Goal: Task Accomplishment & Management: Manage account settings

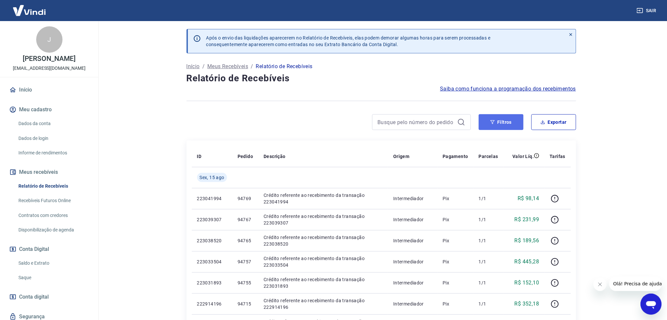
click at [503, 120] on button "Filtros" at bounding box center [500, 122] width 45 height 16
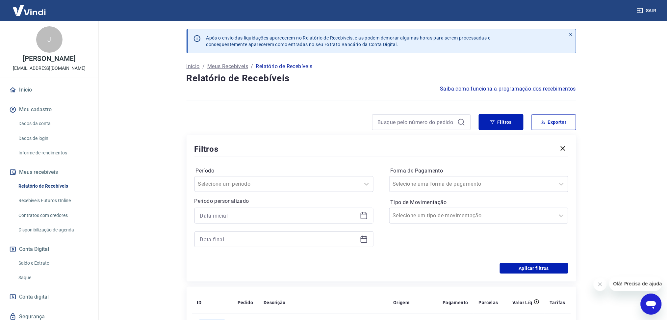
click at [366, 217] on icon at bounding box center [364, 215] width 8 height 8
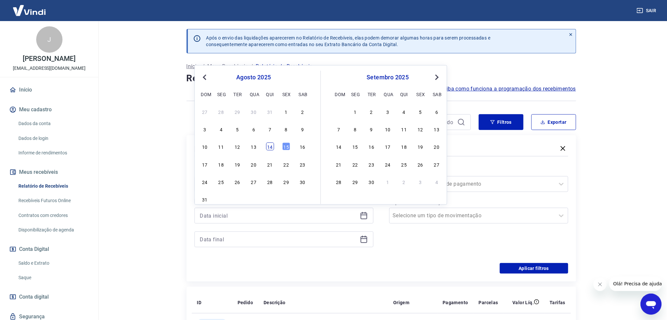
click at [269, 149] on div "14" at bounding box center [270, 146] width 8 height 8
type input "[DATE]"
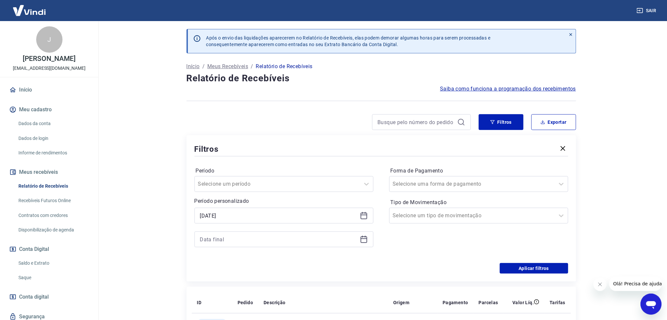
click at [361, 241] on icon at bounding box center [364, 239] width 8 height 8
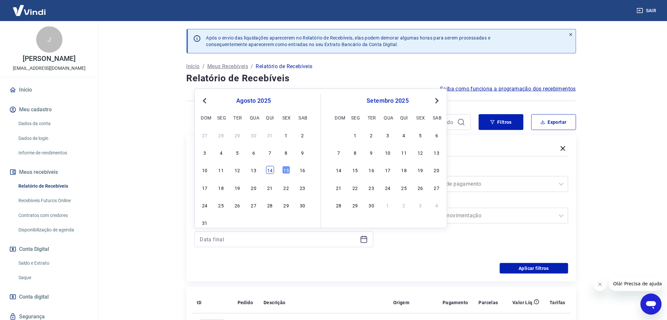
click at [272, 170] on div "14" at bounding box center [270, 170] width 8 height 8
type input "[DATE]"
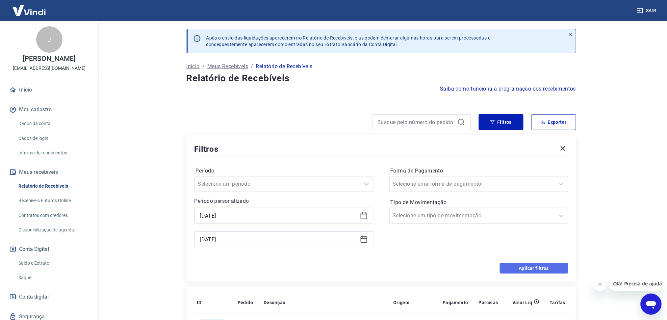
click at [511, 266] on button "Aplicar filtros" at bounding box center [534, 268] width 68 height 11
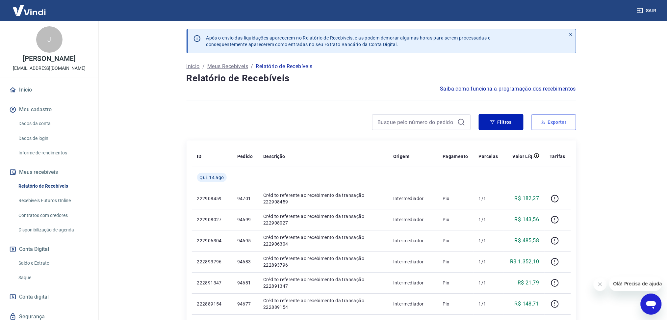
click at [546, 117] on button "Exportar" at bounding box center [553, 122] width 45 height 16
type input "[DATE]"
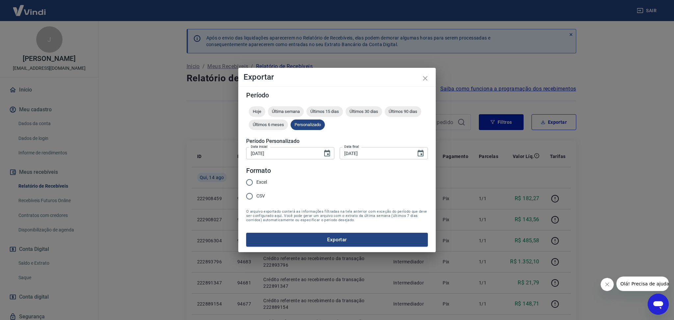
click at [268, 184] on div "Excel CSV" at bounding box center [259, 189] width 26 height 29
click at [260, 182] on span "Excel" at bounding box center [261, 182] width 11 height 7
click at [256, 182] on input "Excel" at bounding box center [249, 182] width 14 height 14
radio input "true"
click at [287, 237] on button "Exportar" at bounding box center [337, 240] width 182 height 14
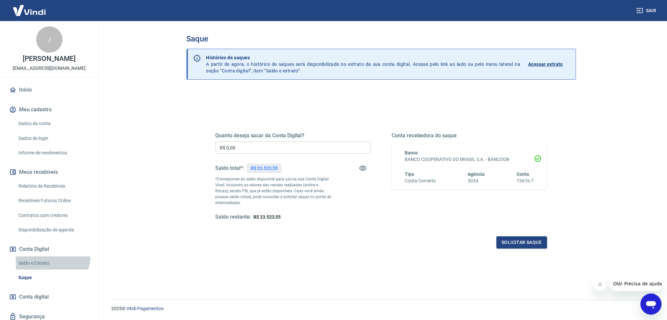
click at [52, 256] on link "Saldo e Extrato" at bounding box center [53, 262] width 75 height 13
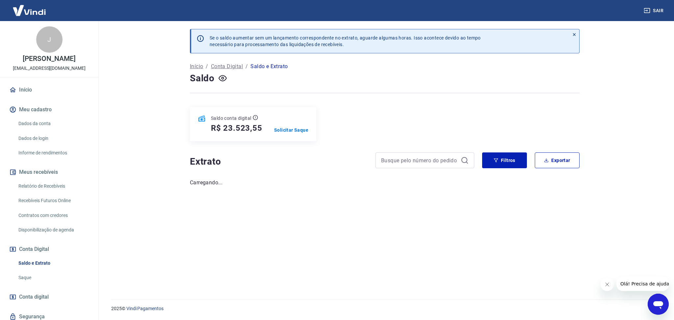
click at [607, 288] on button "Fechar mensagem da empresa" at bounding box center [606, 284] width 13 height 13
